Goal: Use online tool/utility: Utilize a website feature to perform a specific function

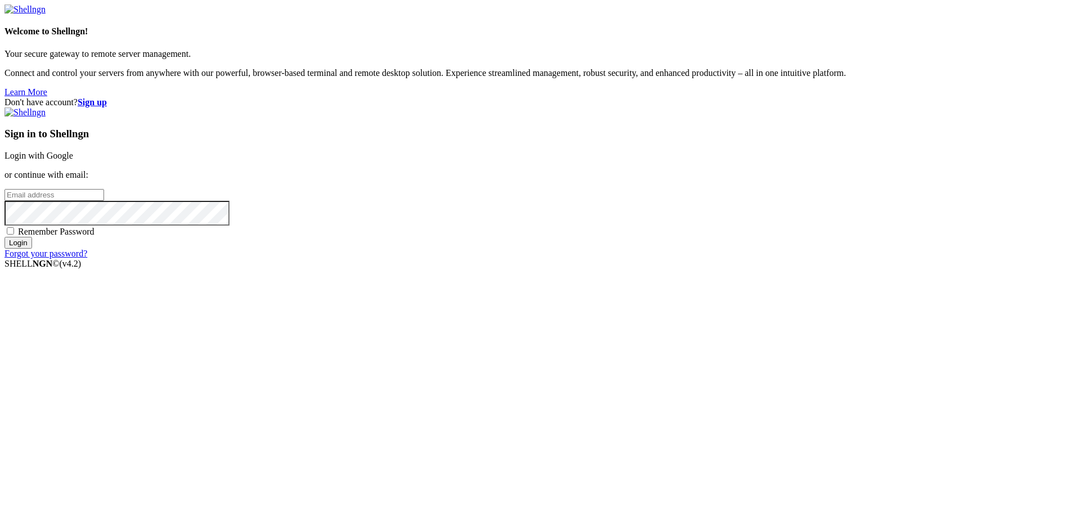
click at [73, 160] on link "Login with Google" at bounding box center [39, 156] width 69 height 10
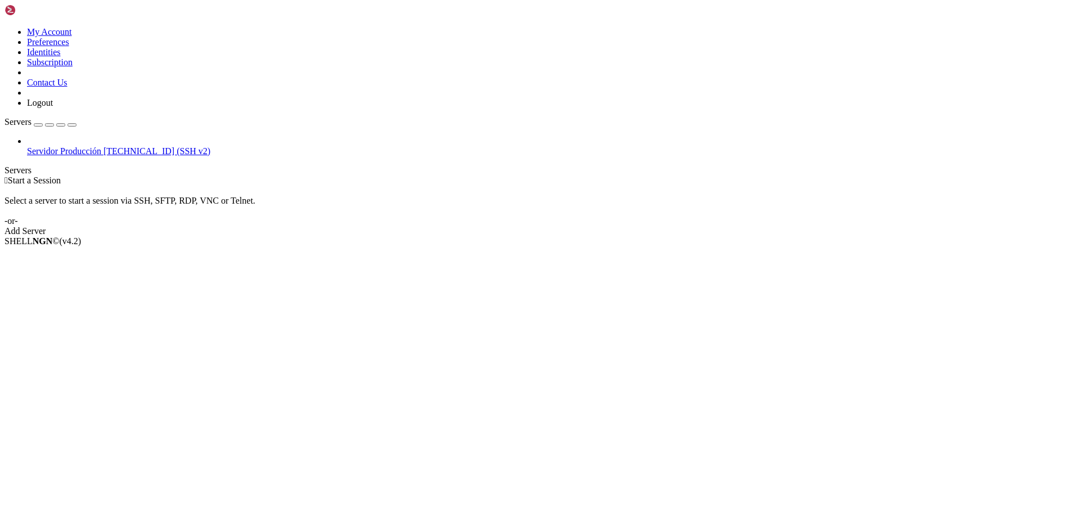
drag, startPoint x: 116, startPoint y: 79, endPoint x: 70, endPoint y: 68, distance: 46.9
click at [115, 146] on link "Servidor Producción [TECHNICAL_ID] (SSH v2)" at bounding box center [551, 151] width 1049 height 10
click at [104, 146] on span "[TECHNICAL_ID] (SSH v2)" at bounding box center [157, 151] width 107 height 10
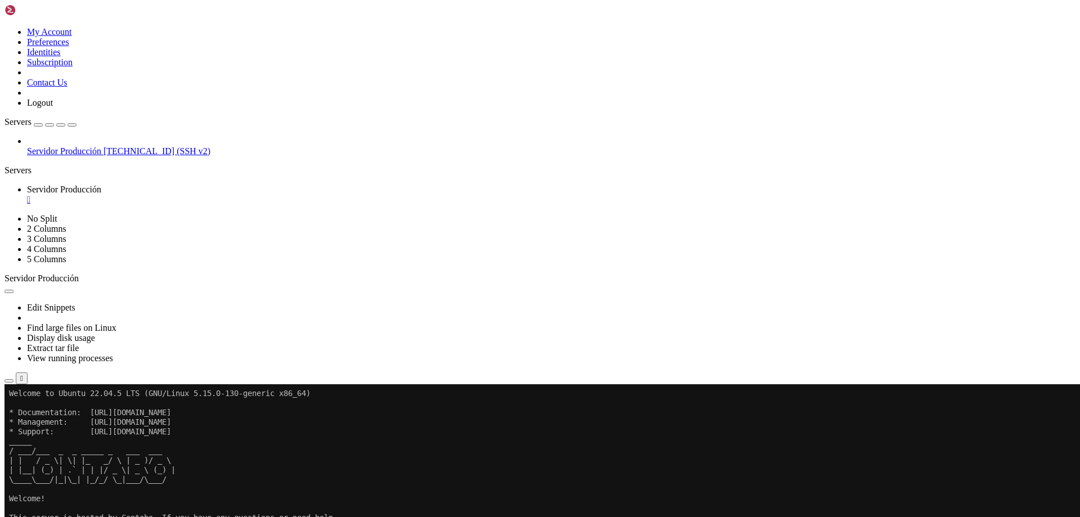
drag, startPoint x: 532, startPoint y: 636, endPoint x: 513, endPoint y: 707, distance: 72.9
drag, startPoint x: 592, startPoint y: 617, endPoint x: 521, endPoint y: 742, distance: 143.6
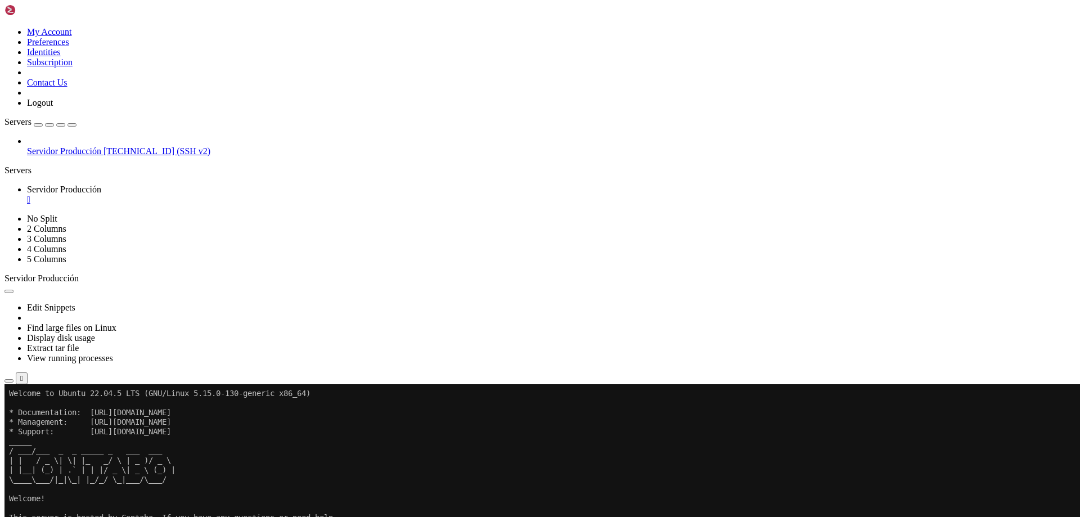
drag, startPoint x: 559, startPoint y: 645, endPoint x: 540, endPoint y: 728, distance: 85.8
drag, startPoint x: 233, startPoint y: 766, endPoint x: 97, endPoint y: 730, distance: 141.0
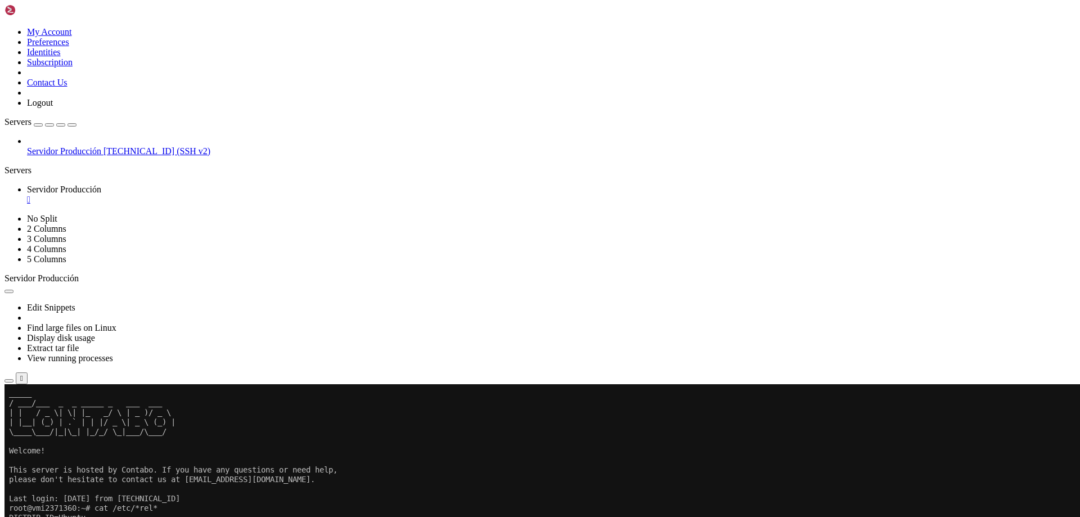
scroll to position [48, 0]
drag, startPoint x: 475, startPoint y: 799, endPoint x: 307, endPoint y: 780, distance: 169.8
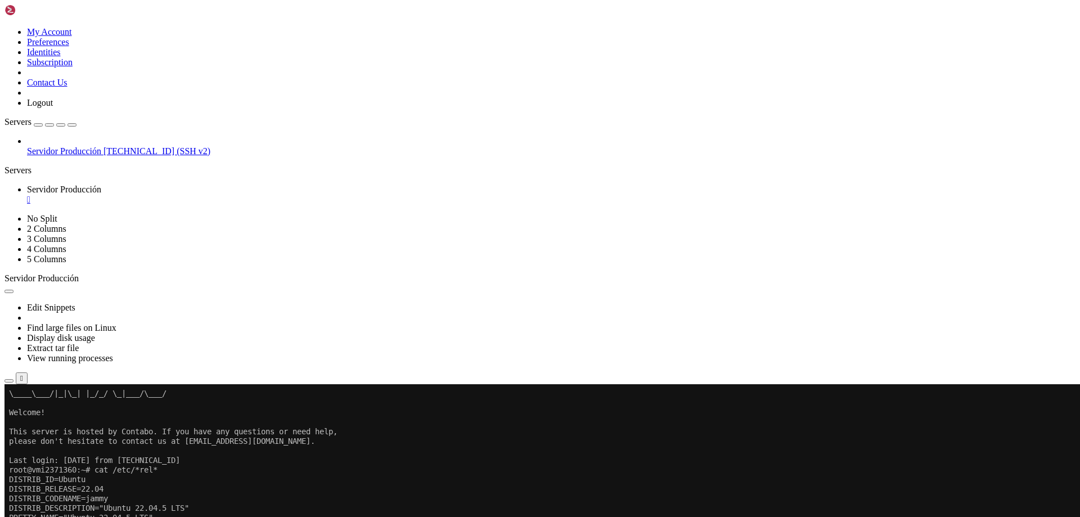
scroll to position [86, 0]
drag, startPoint x: 478, startPoint y: 777, endPoint x: 369, endPoint y: 762, distance: 109.6
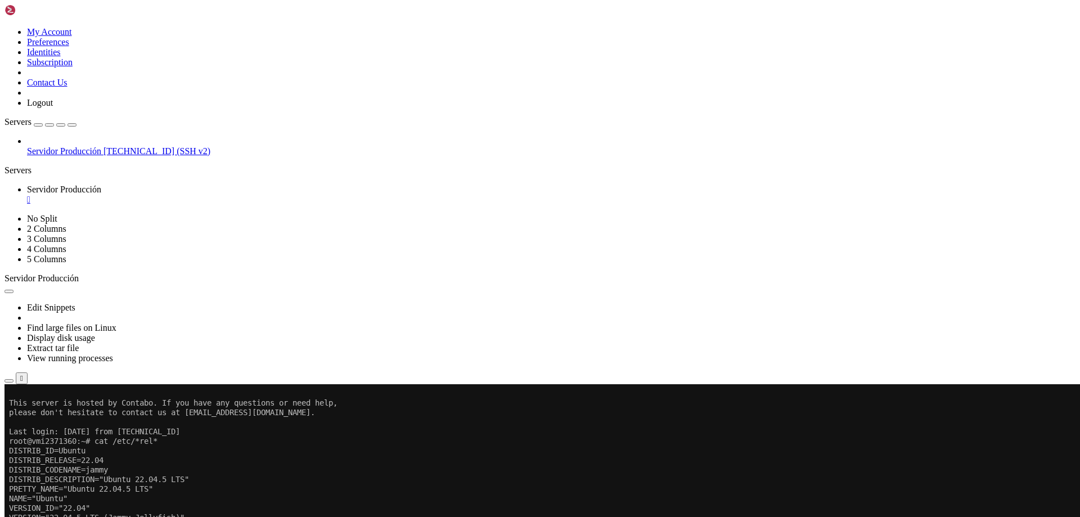
scroll to position [115, 0]
drag, startPoint x: 547, startPoint y: 722, endPoint x: 496, endPoint y: 748, distance: 57.4
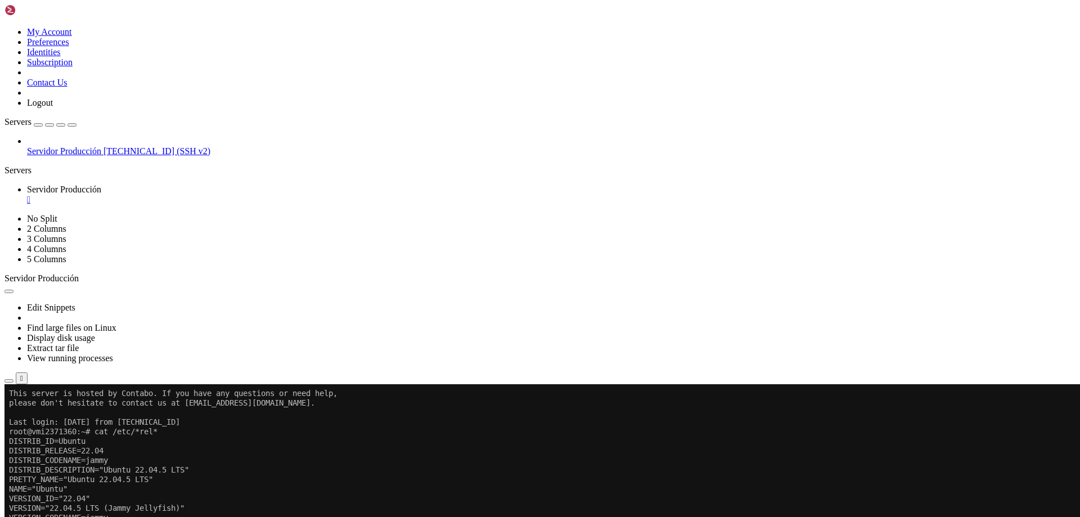
scroll to position [124, 0]
drag, startPoint x: 96, startPoint y: 813, endPoint x: 113, endPoint y: 786, distance: 31.5
drag, startPoint x: 535, startPoint y: 745, endPoint x: 438, endPoint y: 803, distance: 112.8
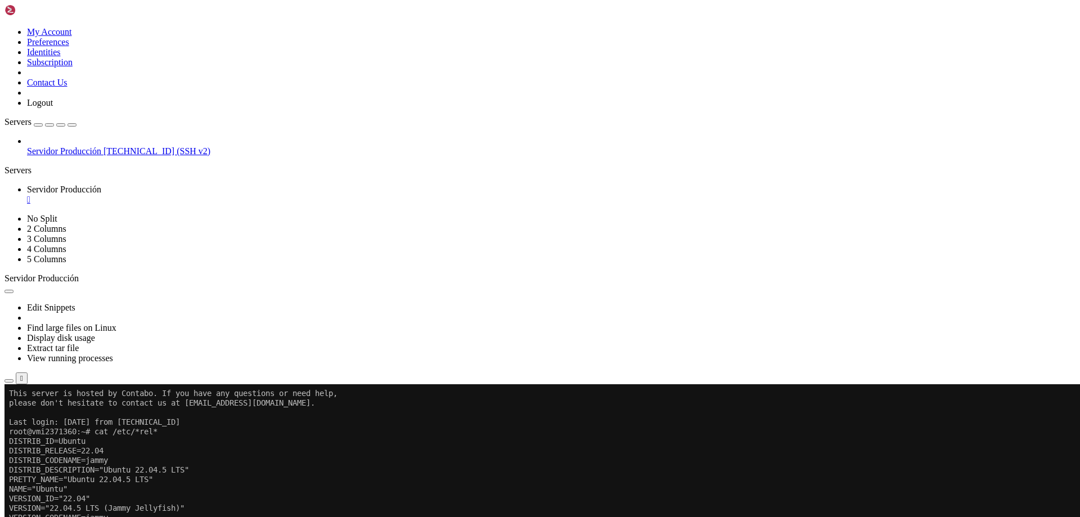
click at [571, 424] on div "SHELL NGN © (v 4.2 ) [TECHNICAL_ID] Connected" at bounding box center [540, 409] width 1071 height 30
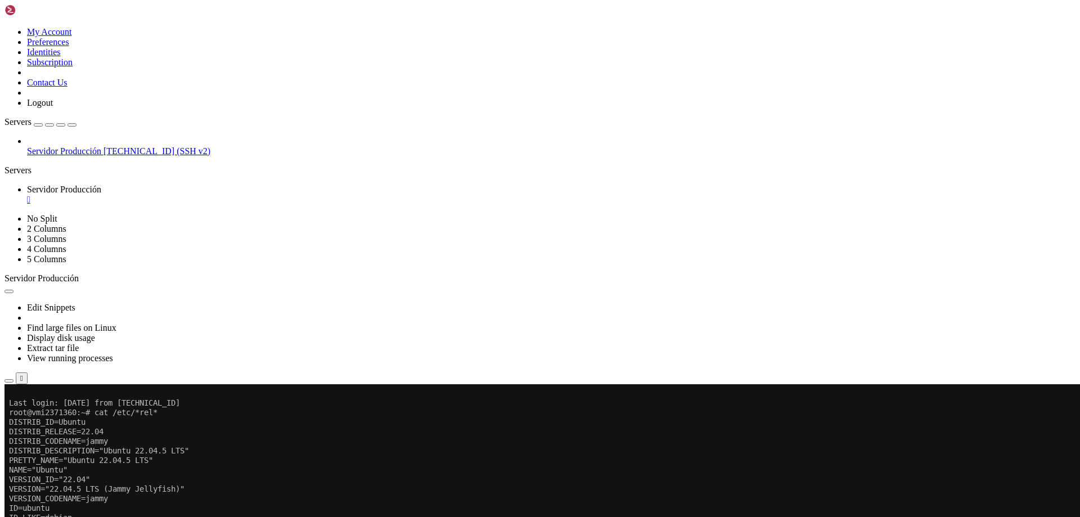
drag, startPoint x: 512, startPoint y: 566, endPoint x: 425, endPoint y: 780, distance: 231.1
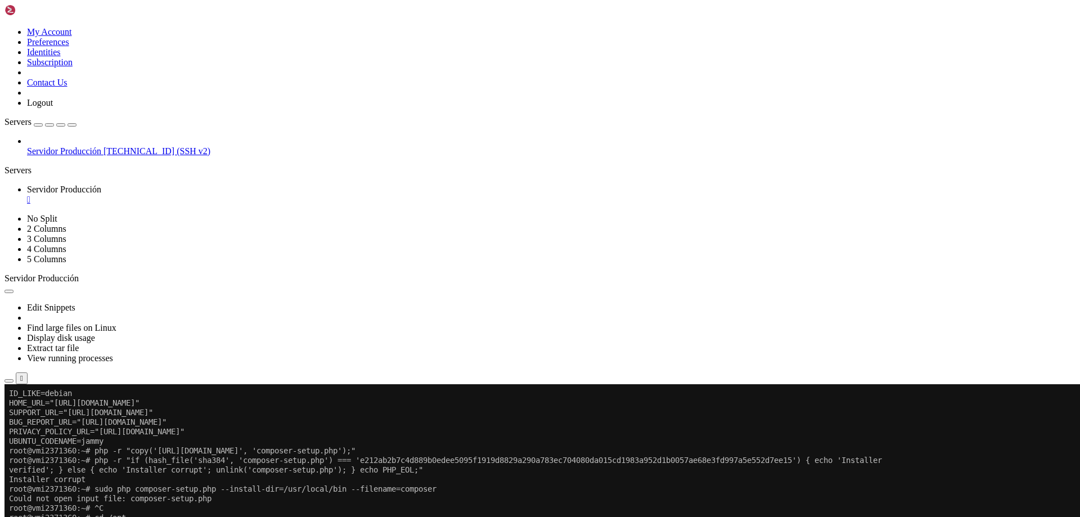
scroll to position [268, 0]
drag, startPoint x: 547, startPoint y: 791, endPoint x: 425, endPoint y: 799, distance: 121.8
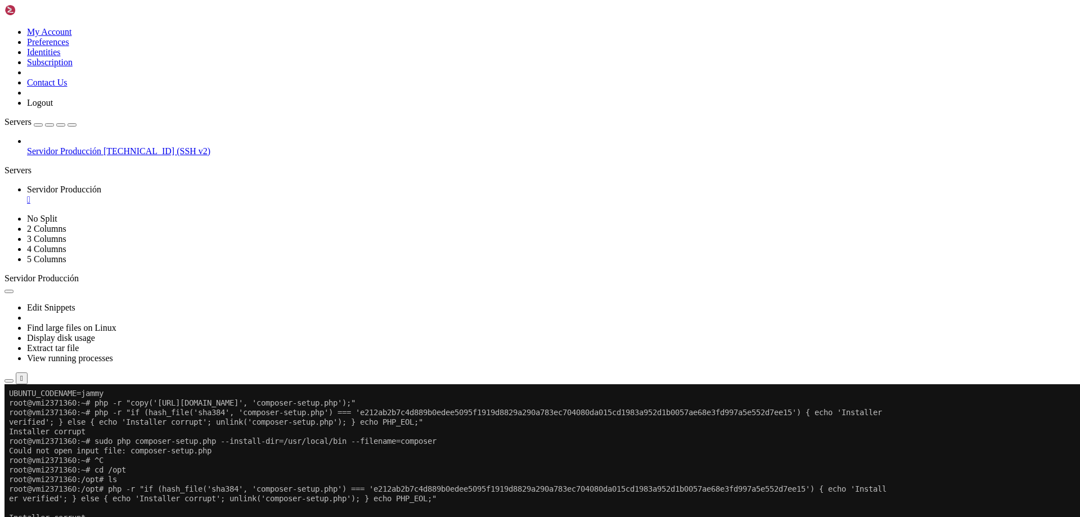
scroll to position [335, 0]
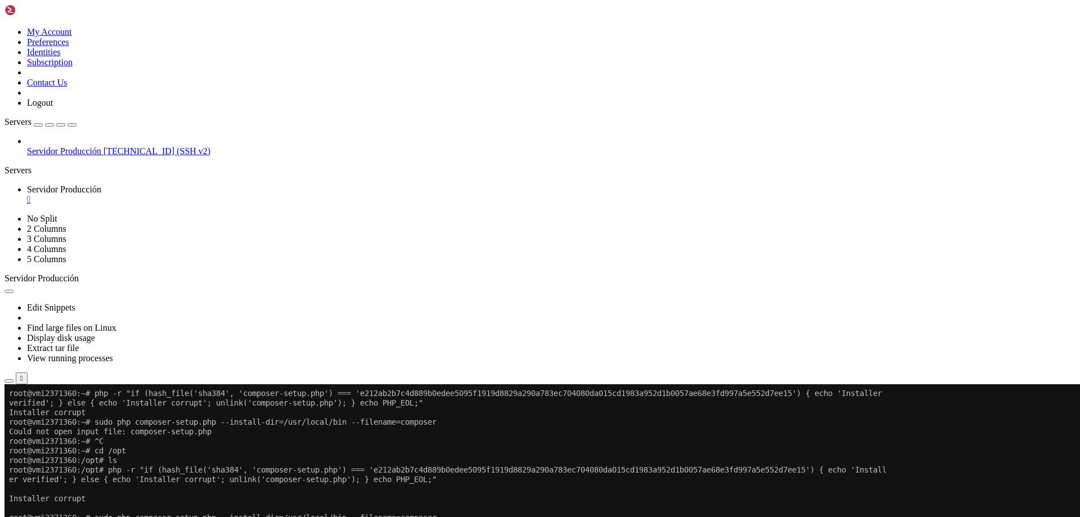
drag, startPoint x: 512, startPoint y: 718, endPoint x: 373, endPoint y: 744, distance: 141.9
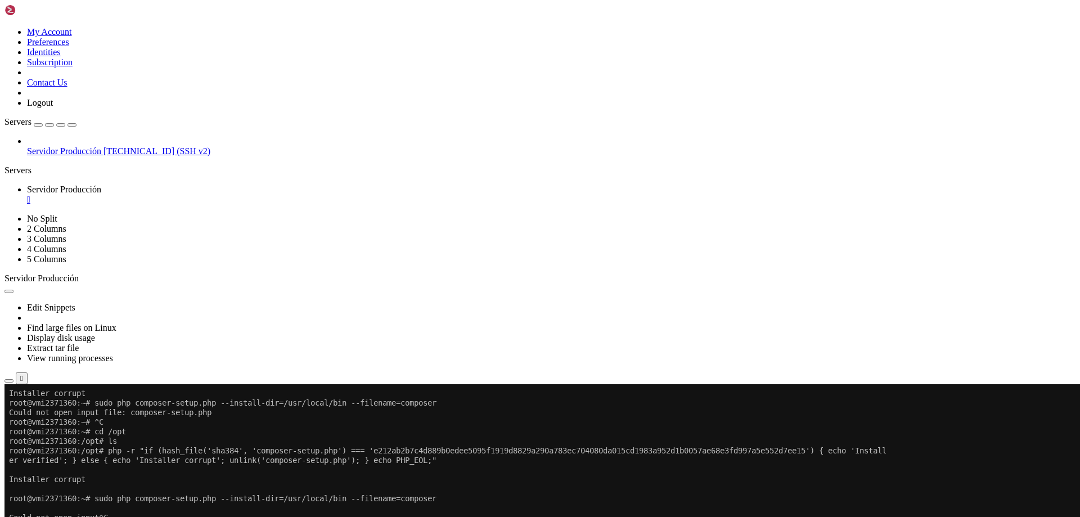
scroll to position [354, 0]
drag, startPoint x: 473, startPoint y: 724, endPoint x: 341, endPoint y: 748, distance: 134.3
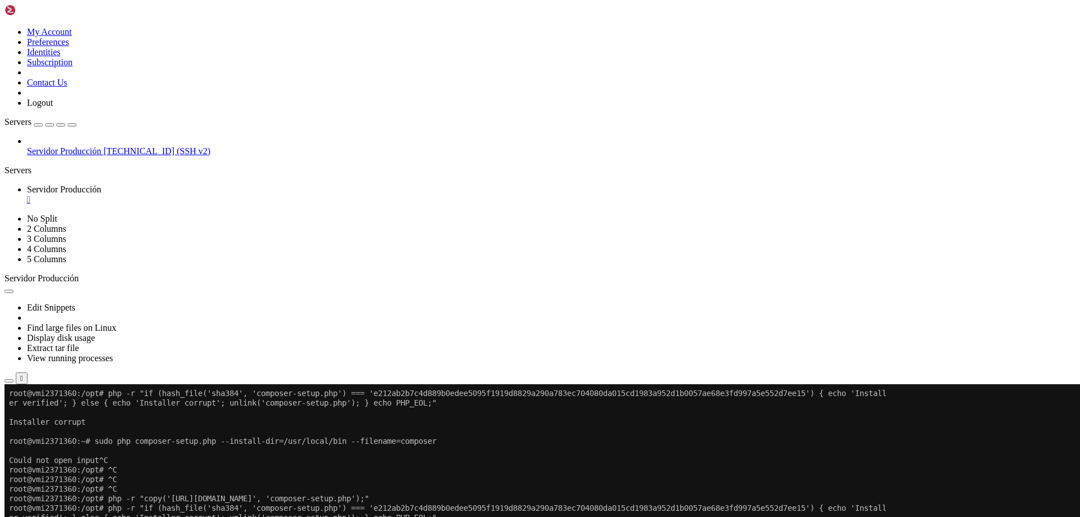
scroll to position [421, 0]
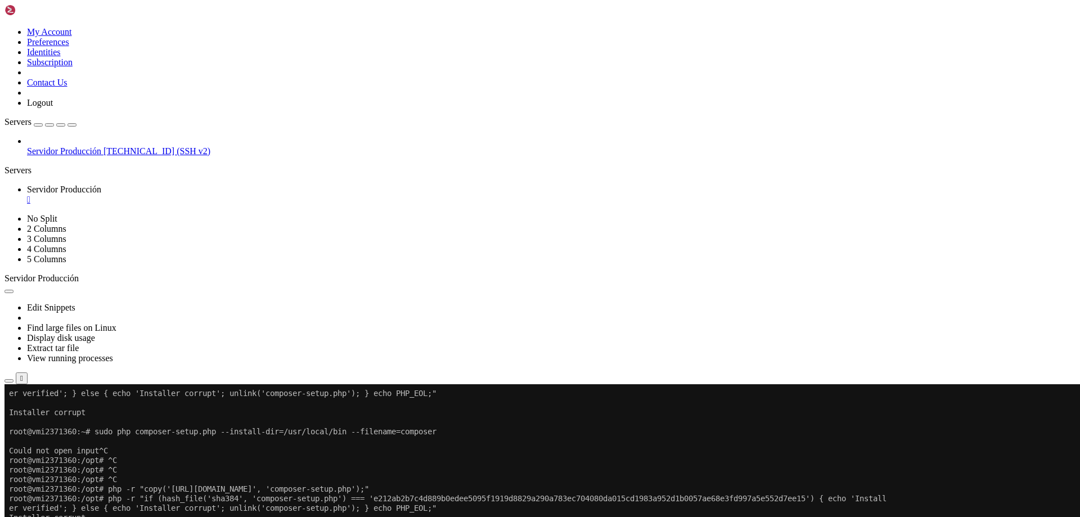
drag, startPoint x: 287, startPoint y: 812, endPoint x: 234, endPoint y: 803, distance: 53.6
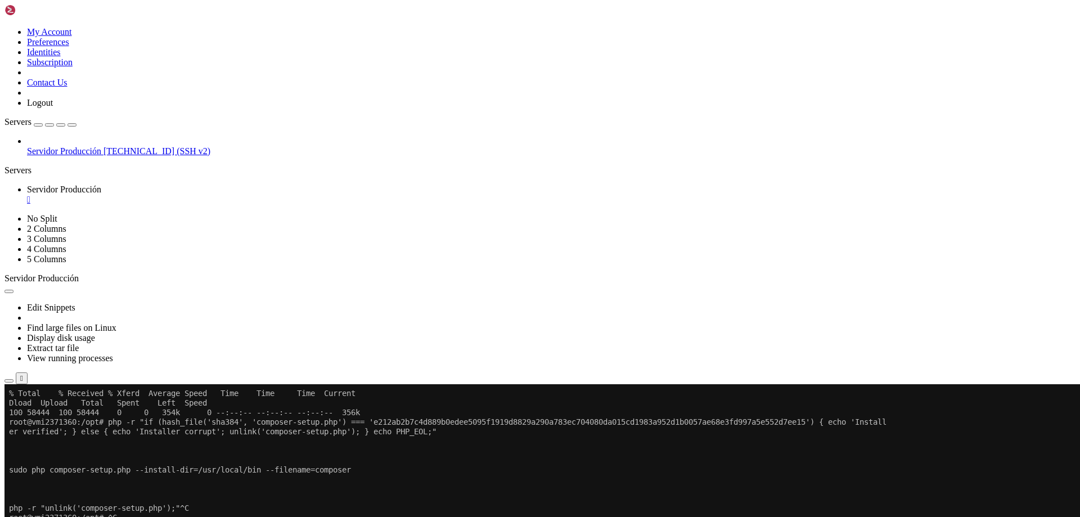
scroll to position [602, 0]
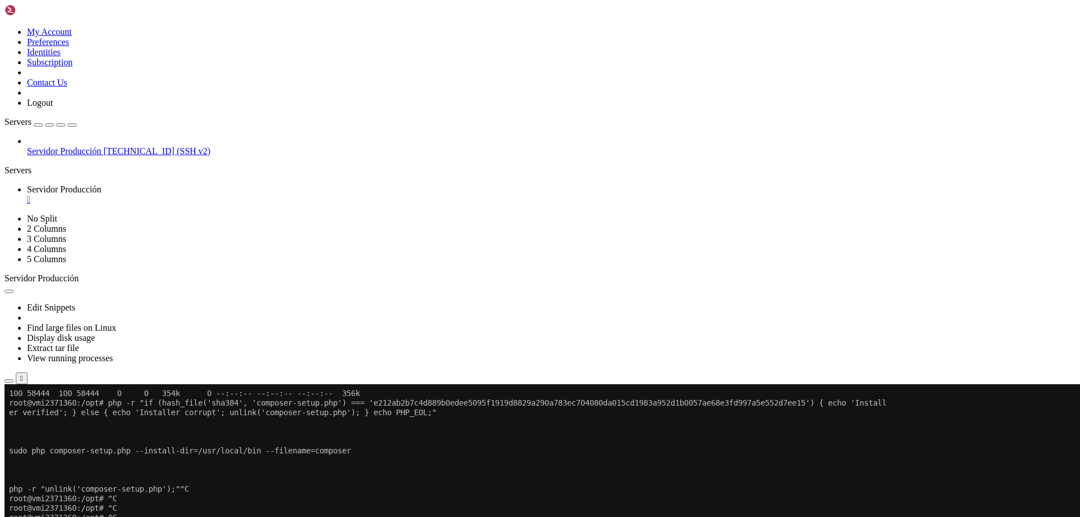
drag, startPoint x: 537, startPoint y: 717, endPoint x: 458, endPoint y: 744, distance: 83.3
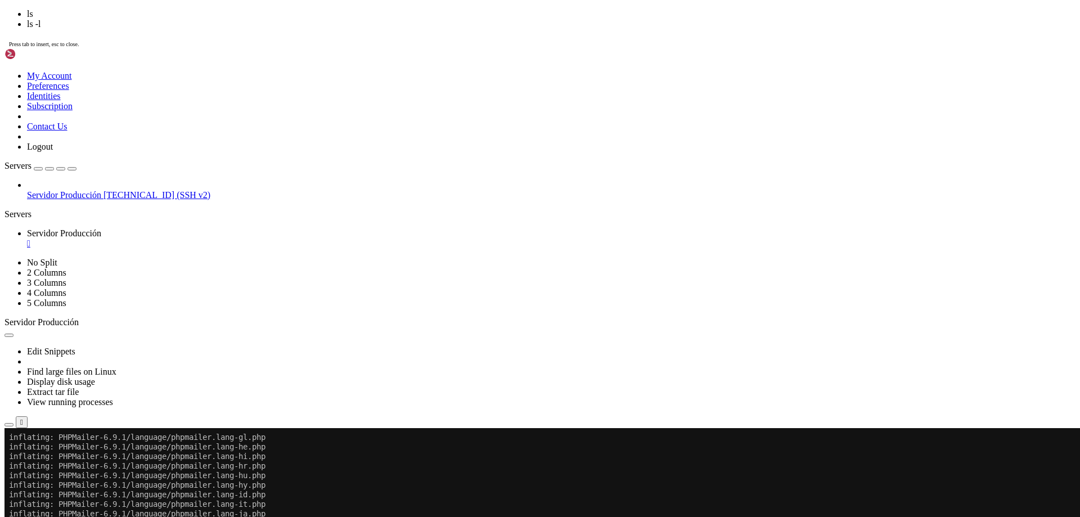
scroll to position [1348, 0]
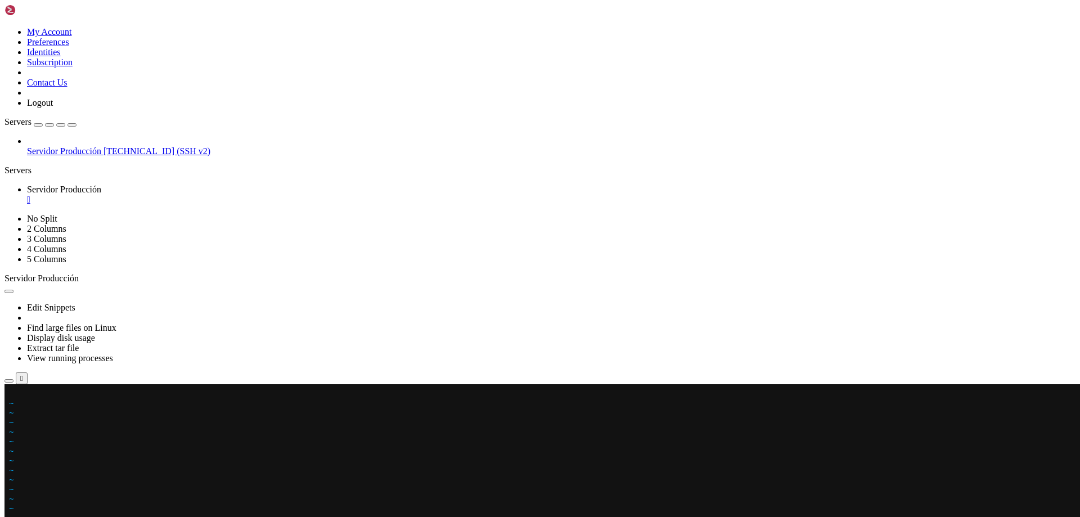
scroll to position [918, 0]
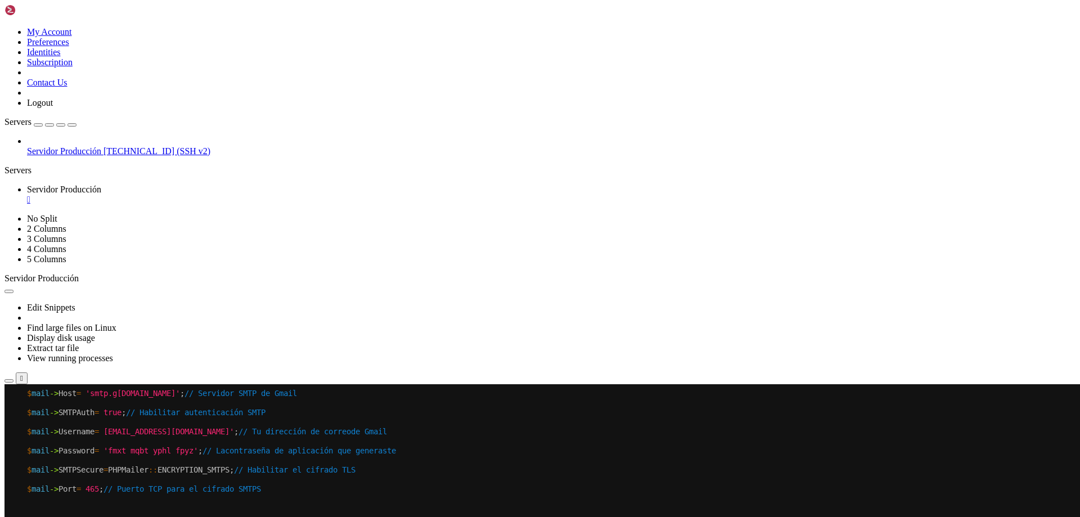
drag, startPoint x: 203, startPoint y: 448, endPoint x: 120, endPoint y: 698, distance: 263.6
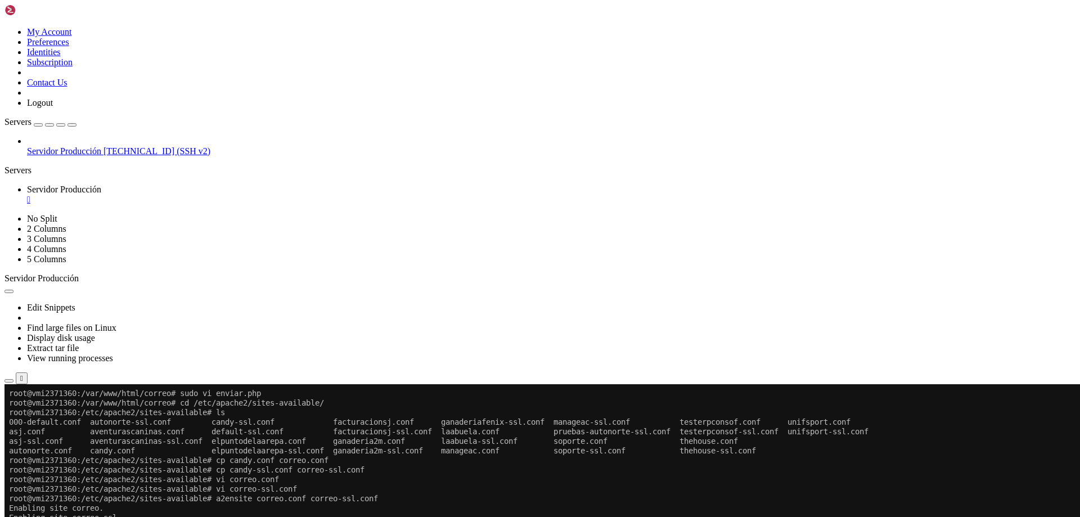
scroll to position [1387, 0]
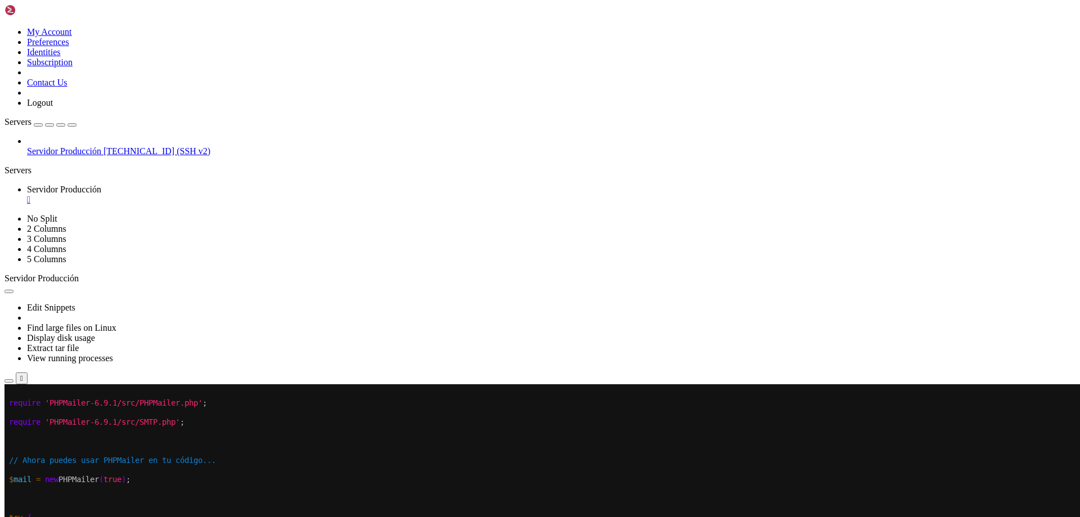
drag, startPoint x: 487, startPoint y: 707, endPoint x: 415, endPoint y: 713, distance: 72.2
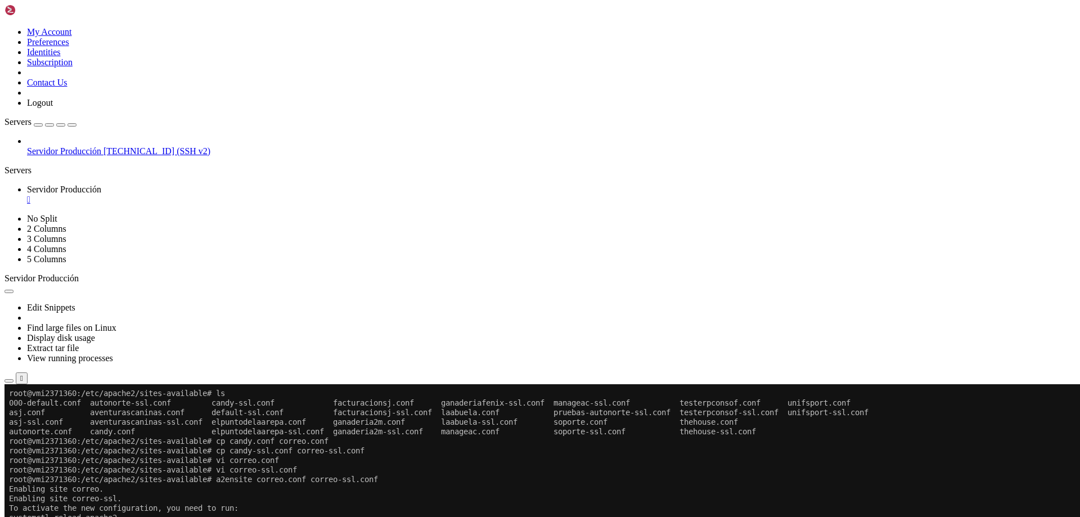
scroll to position [1406, 0]
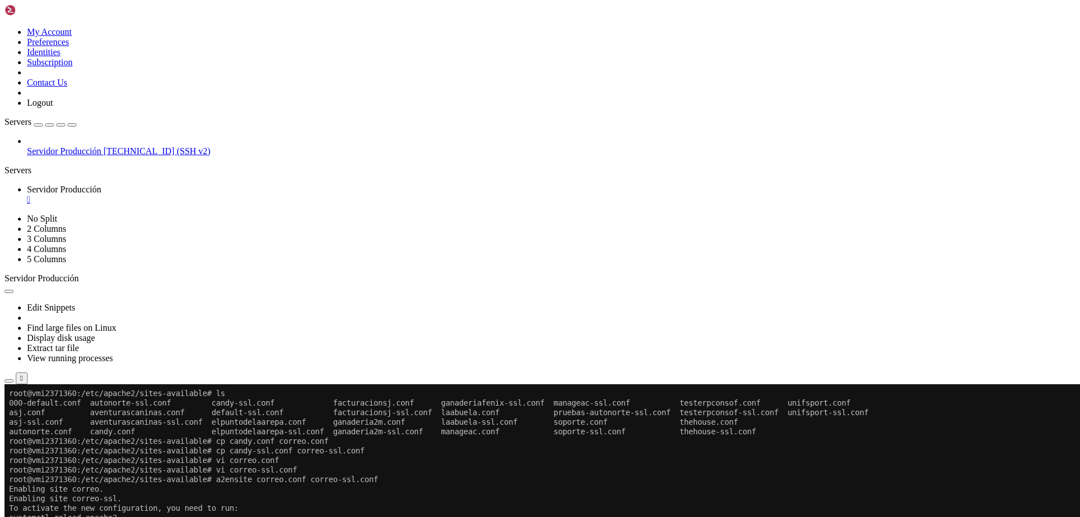
scroll to position [1415, 0]
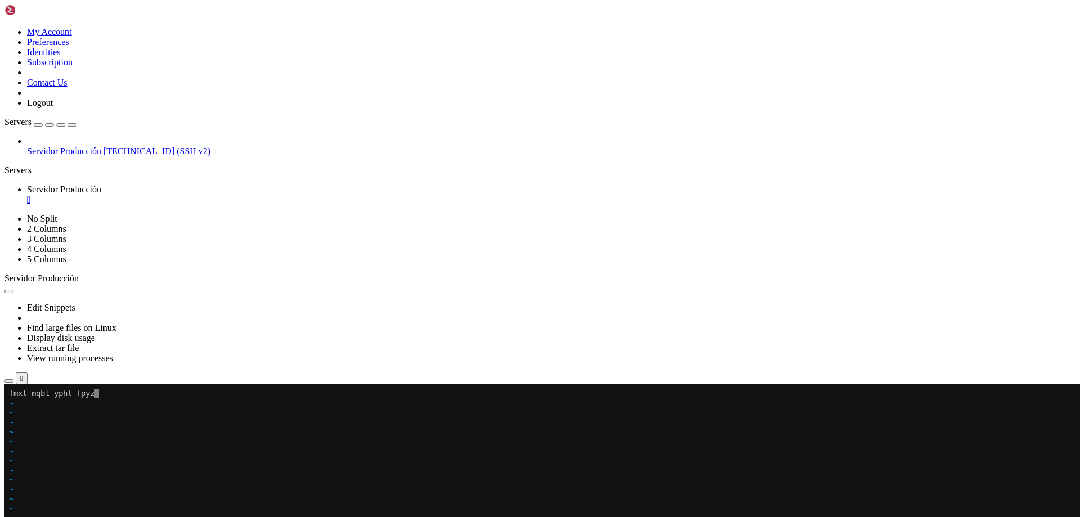
drag, startPoint x: 533, startPoint y: 528, endPoint x: 337, endPoint y: 563, distance: 199.3
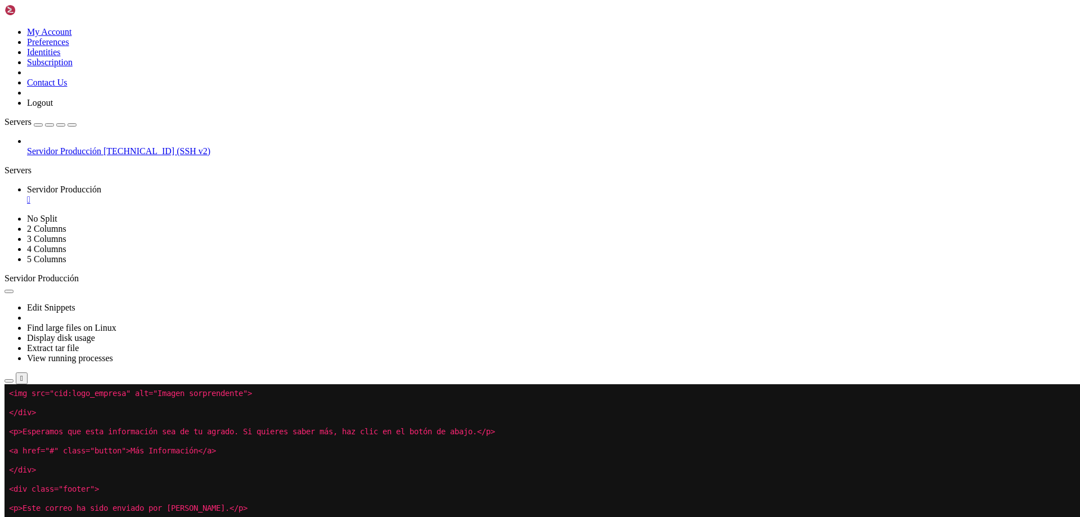
drag, startPoint x: 178, startPoint y: 551, endPoint x: 133, endPoint y: 554, distance: 44.5
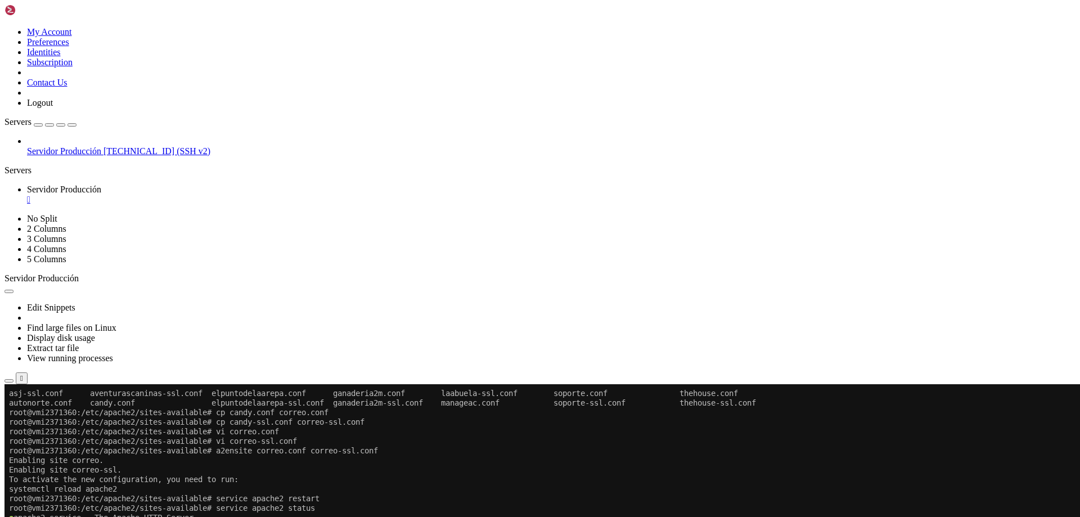
scroll to position [1444, 0]
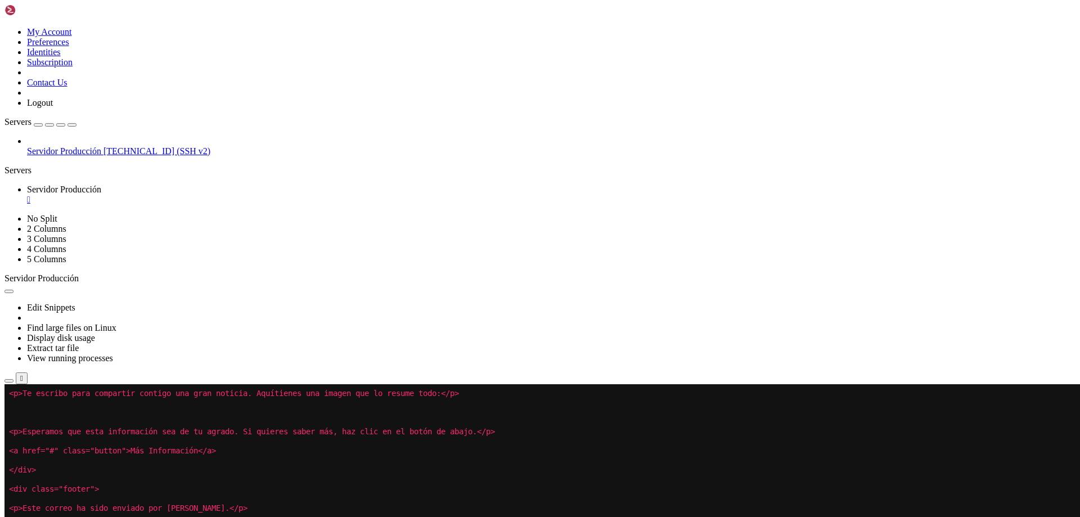
drag, startPoint x: 466, startPoint y: 546, endPoint x: 344, endPoint y: 590, distance: 129.5
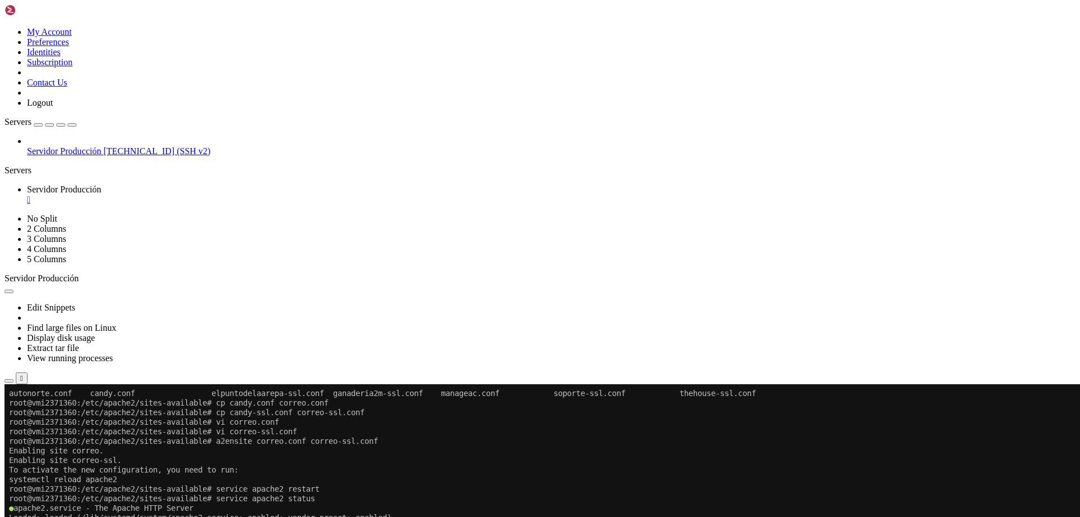
scroll to position [1473, 0]
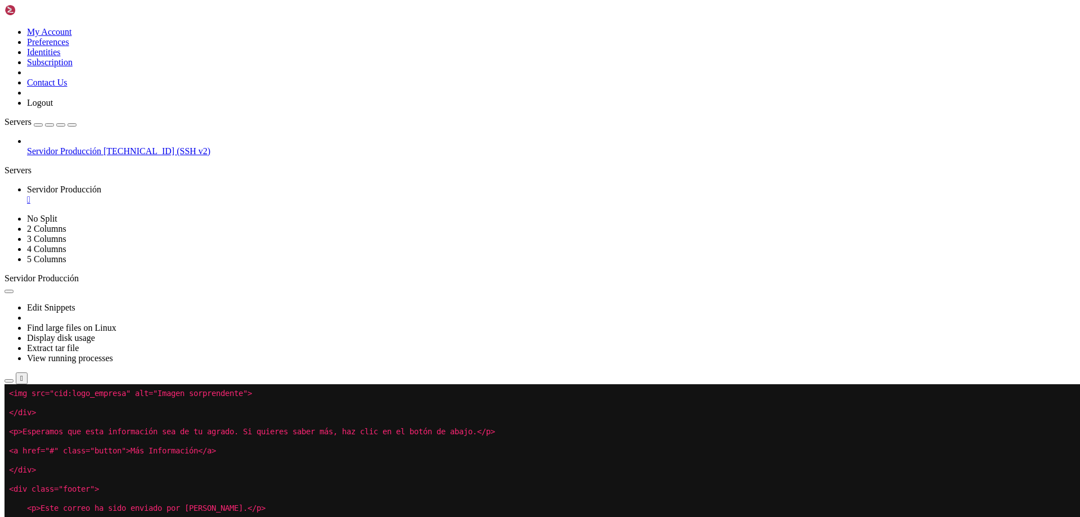
drag, startPoint x: 201, startPoint y: 545, endPoint x: 141, endPoint y: 612, distance: 90.8
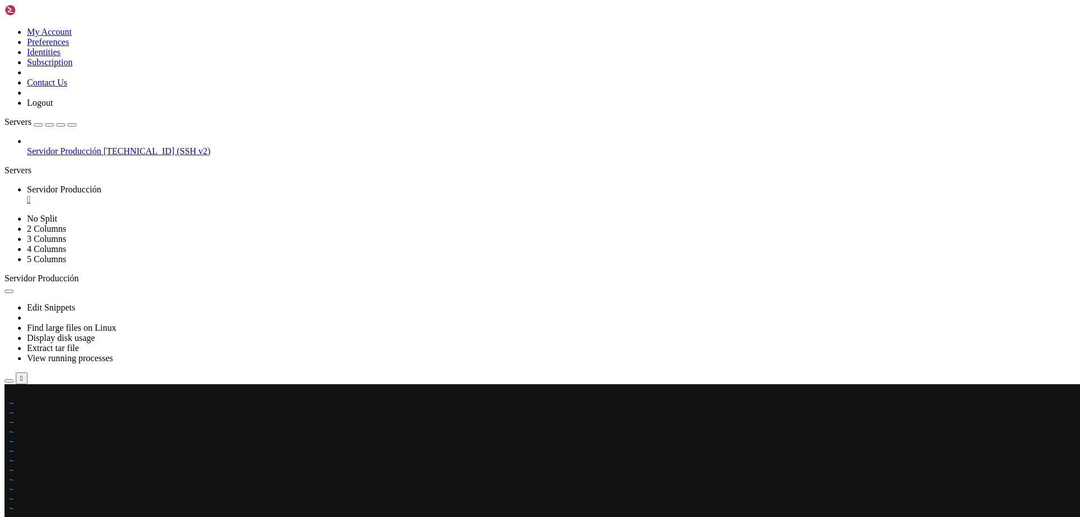
scroll to position [1501, 0]
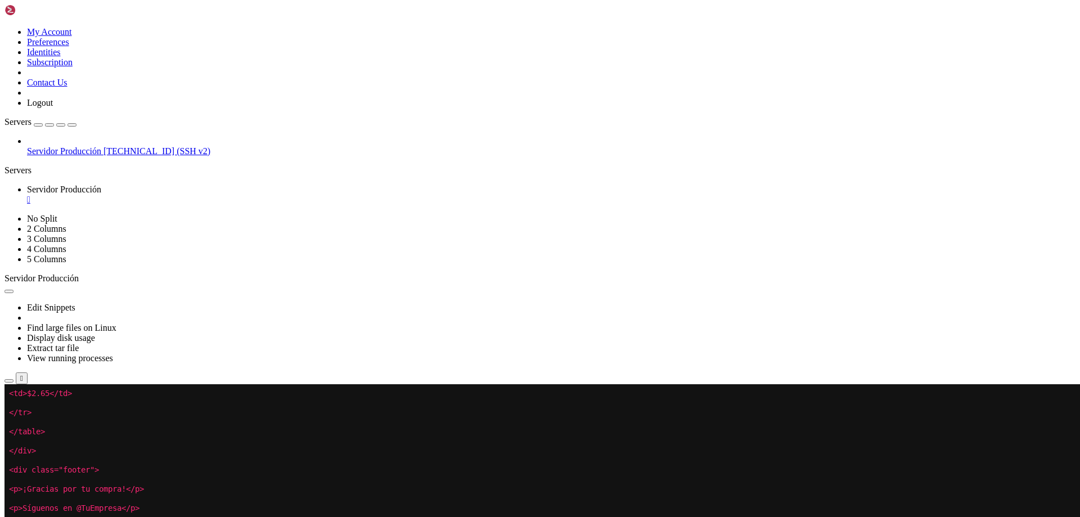
drag, startPoint x: 267, startPoint y: 573, endPoint x: 194, endPoint y: 596, distance: 77.2
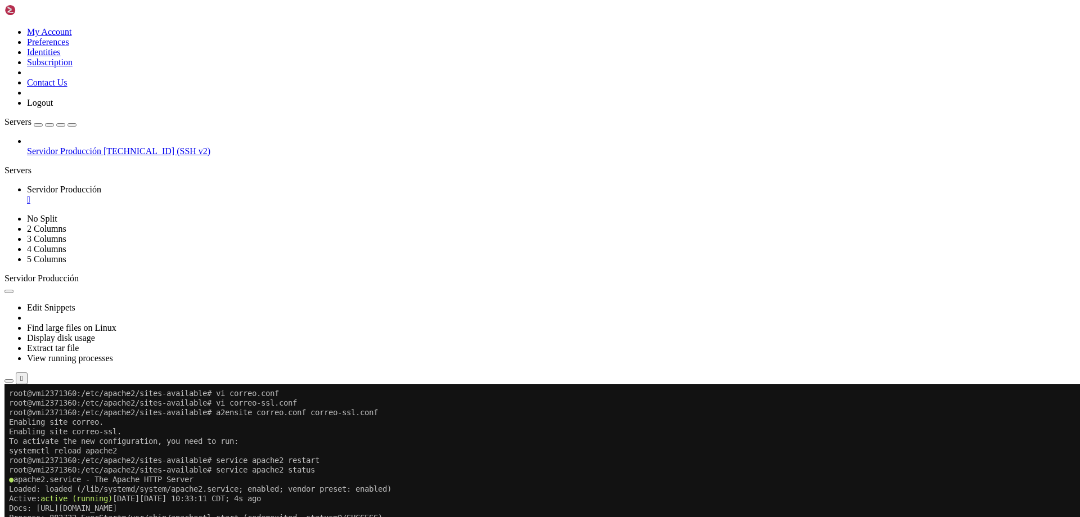
scroll to position [1511, 0]
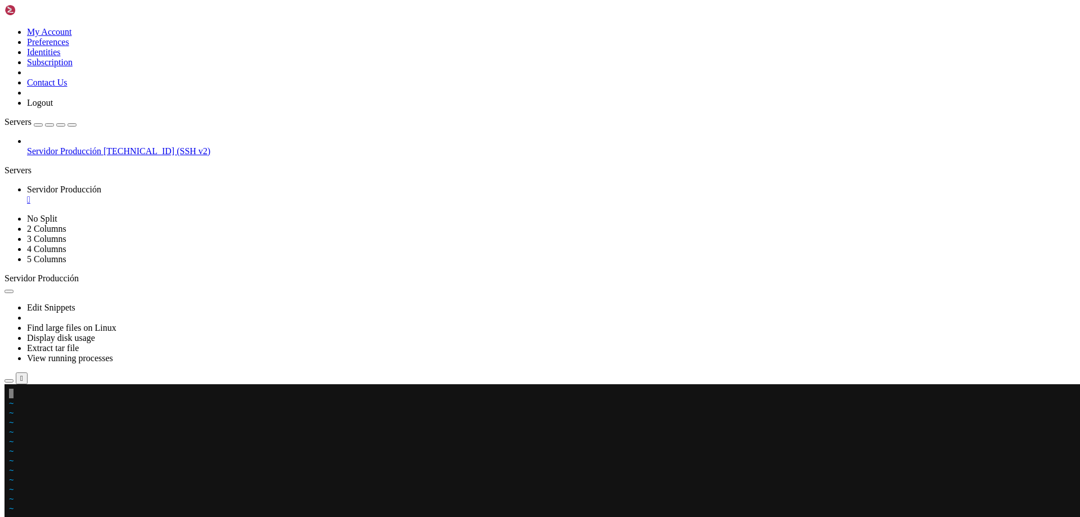
drag, startPoint x: 235, startPoint y: 595, endPoint x: 236, endPoint y: 578, distance: 16.3
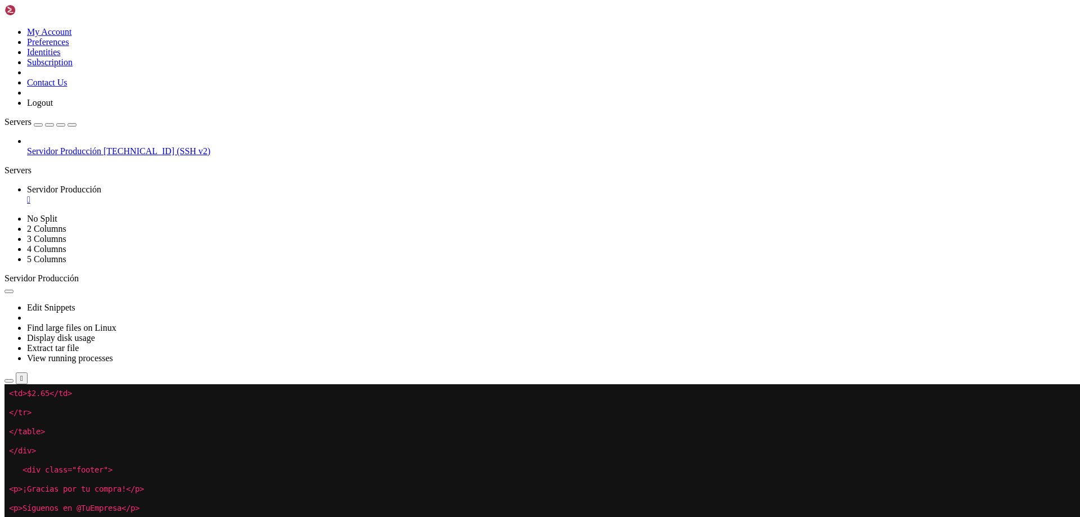
drag, startPoint x: 226, startPoint y: 548, endPoint x: 181, endPoint y: 699, distance: 157.5
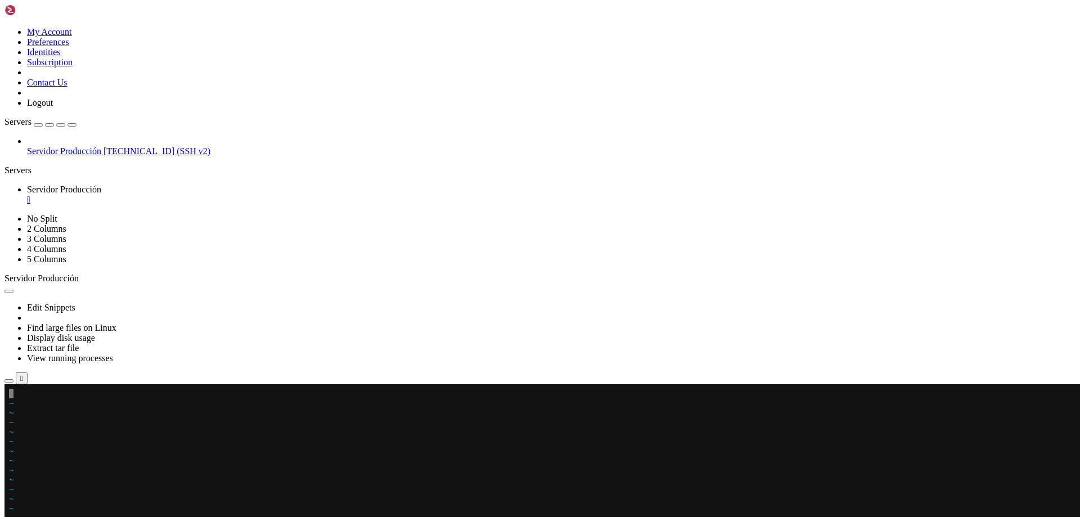
scroll to position [1540, 0]
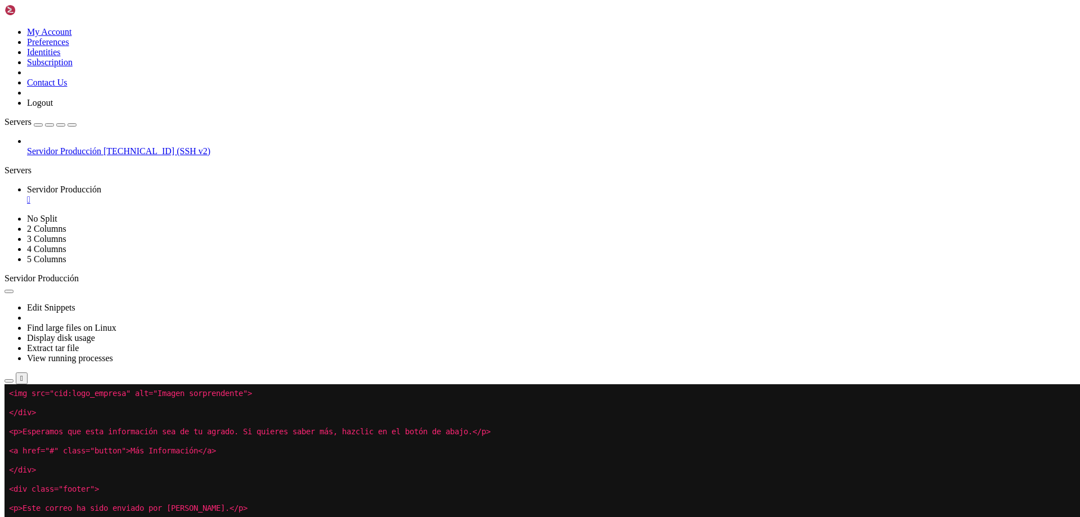
drag, startPoint x: 326, startPoint y: 615, endPoint x: 267, endPoint y: 628, distance: 60.5
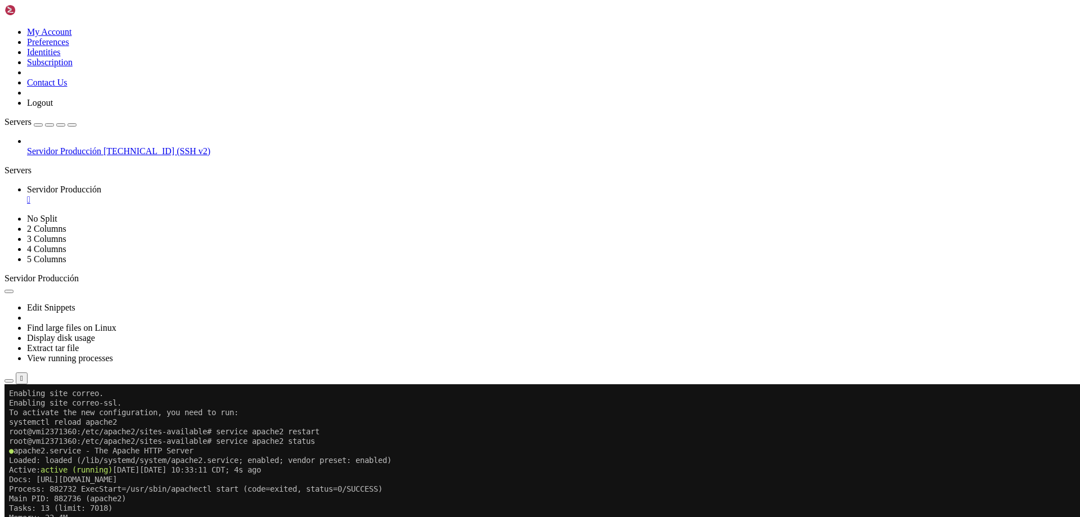
scroll to position [1549, 0]
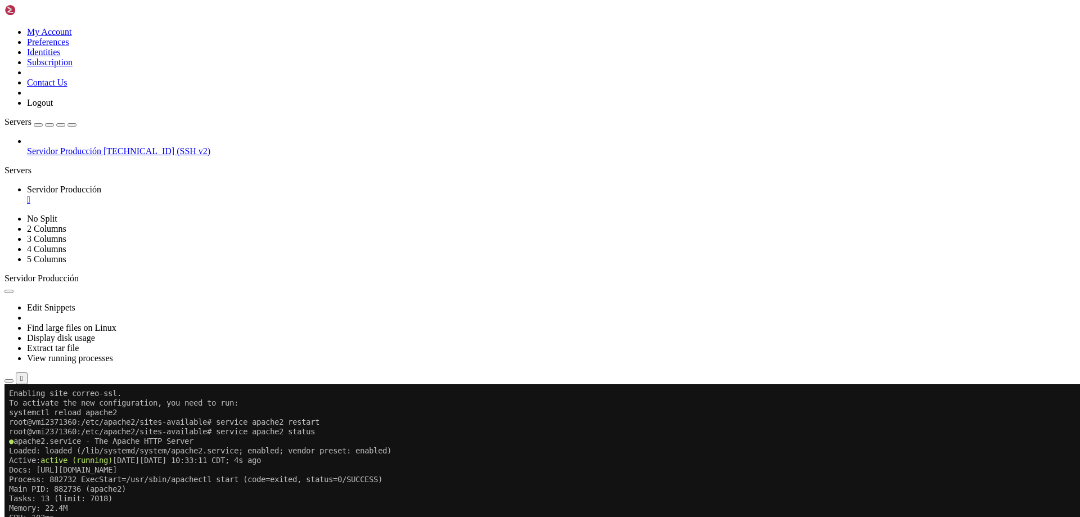
scroll to position [1568, 0]
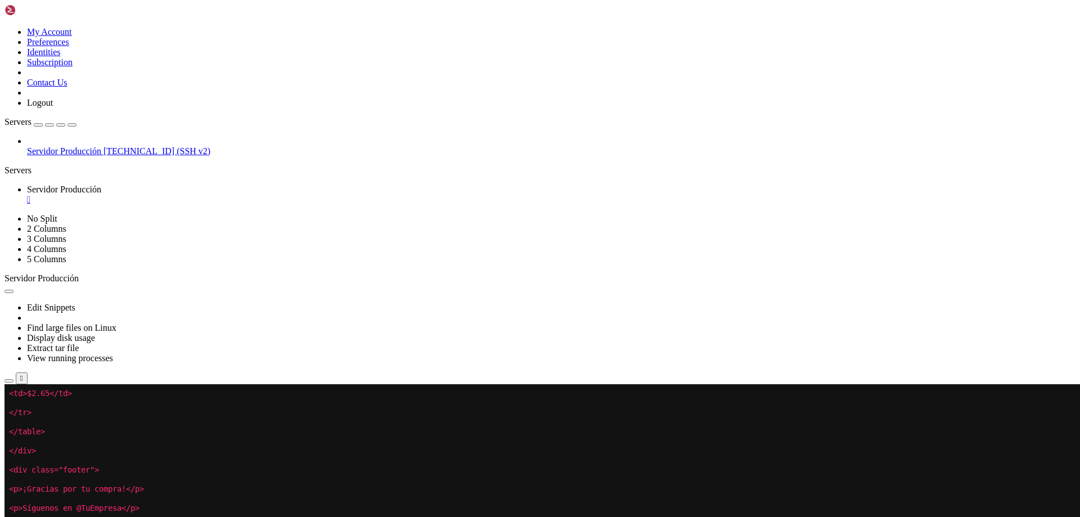
drag, startPoint x: 290, startPoint y: 536, endPoint x: 215, endPoint y: 605, distance: 102.3
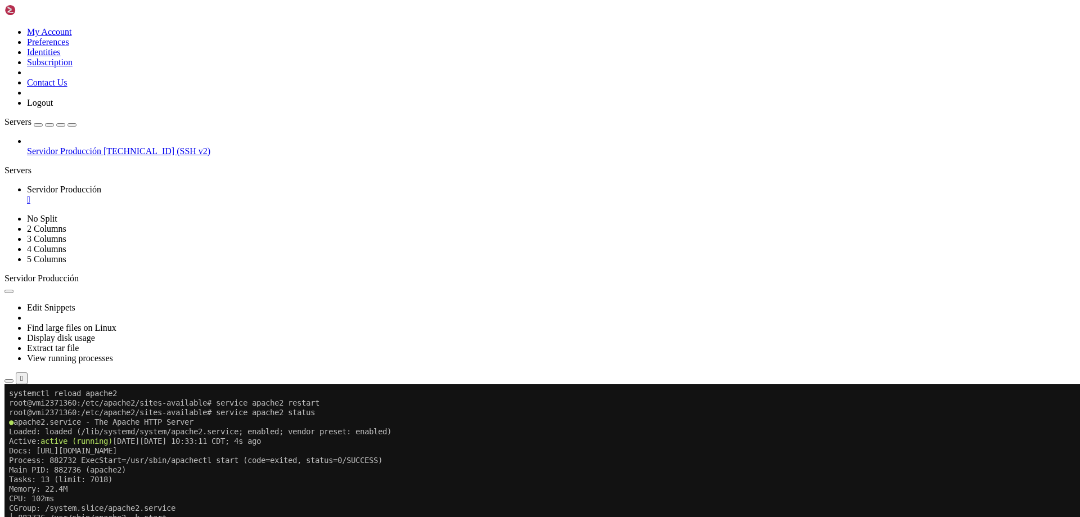
scroll to position [1597, 0]
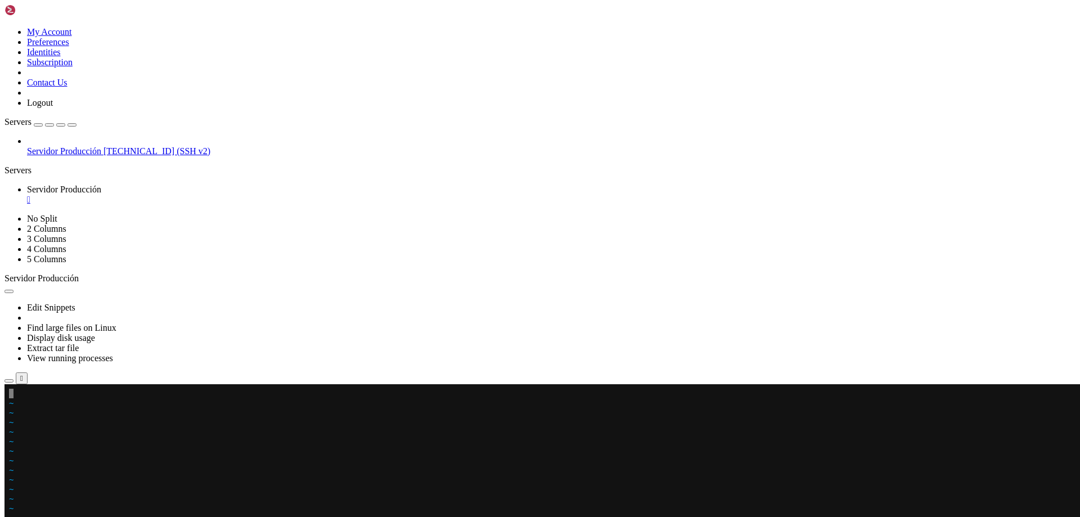
drag, startPoint x: 315, startPoint y: 588, endPoint x: 218, endPoint y: 562, distance: 100.2
